Goal: Find specific page/section: Find specific page/section

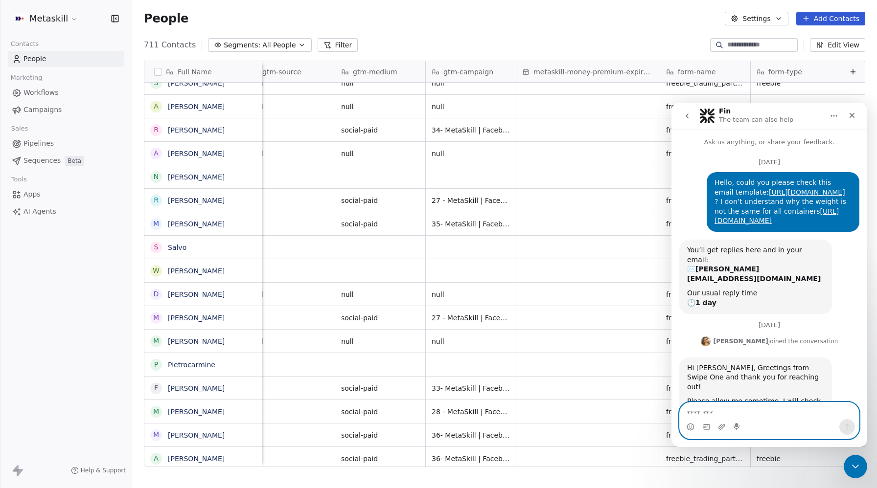
scroll to position [1, 0]
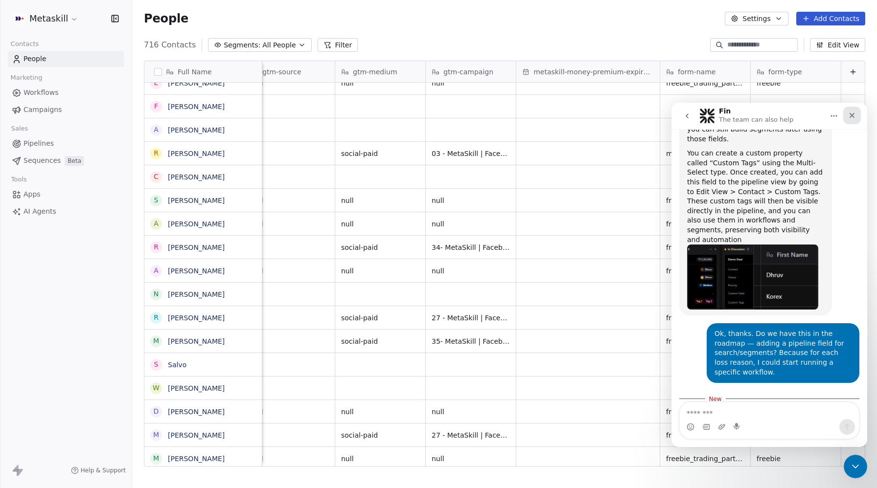
click at [851, 121] on div "Close" at bounding box center [852, 116] width 18 height 18
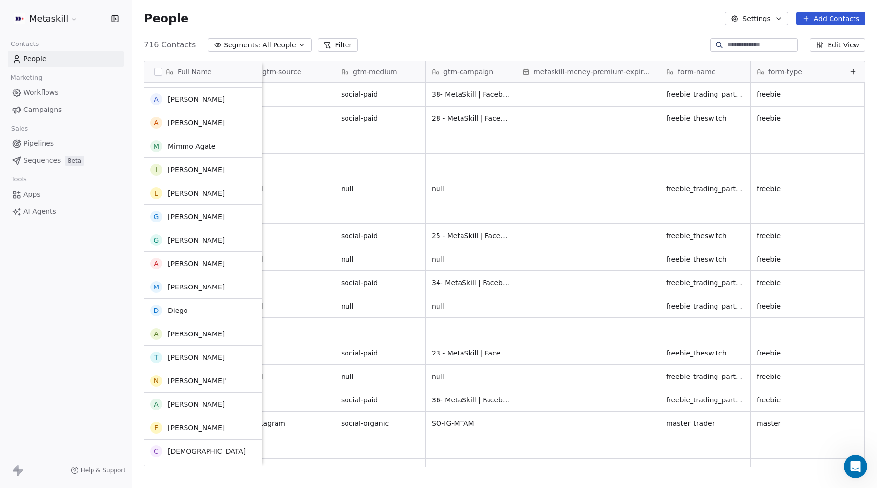
scroll to position [0, 0]
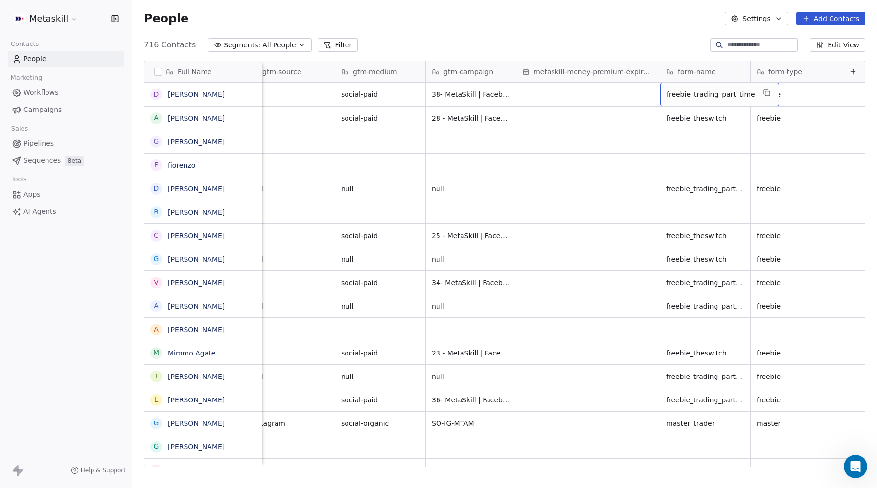
click at [720, 96] on span "freebie_trading_part_time" at bounding box center [711, 95] width 89 height 10
click at [607, 116] on html "Metaskill Contacts People Marketing Workflows Campaigns Sales Pipelines Sequenc…" at bounding box center [438, 244] width 877 height 488
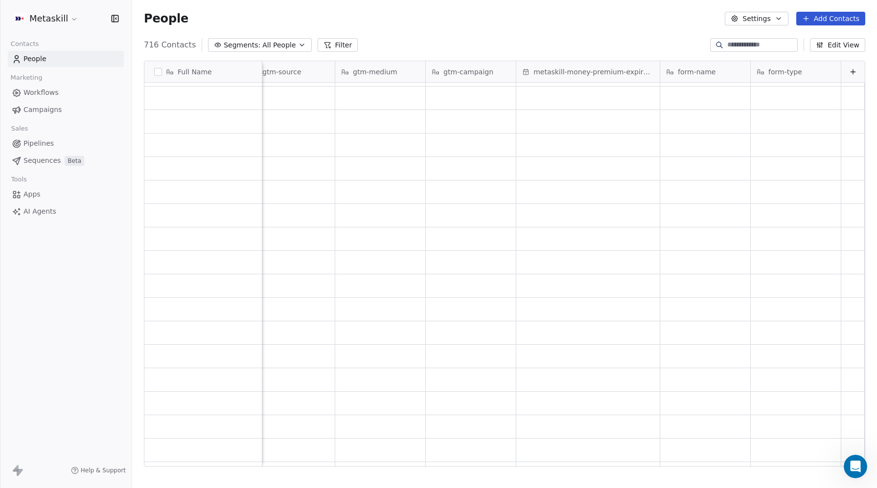
click at [40, 210] on span "AI Agents" at bounding box center [39, 212] width 33 height 10
